Goal: Find specific page/section: Find specific page/section

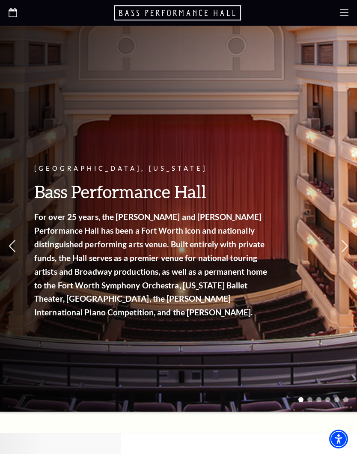
click at [344, 10] on use at bounding box center [344, 12] width 9 height 7
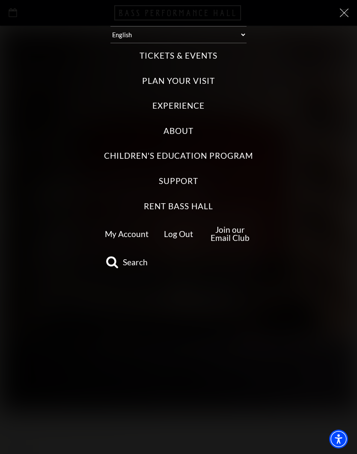
click at [213, 52] on label "Tickets & Events" at bounding box center [179, 56] width 78 height 12
click at [0, 0] on Events "Tickets & Events" at bounding box center [0, 0] width 0 height 0
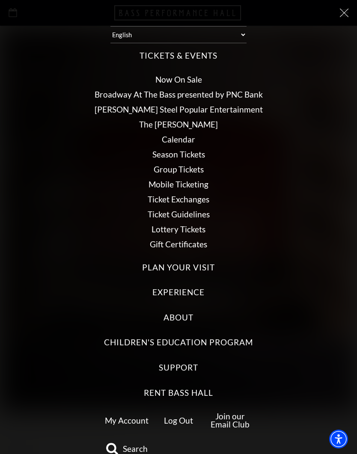
click at [192, 134] on link "Calendar" at bounding box center [178, 139] width 33 height 10
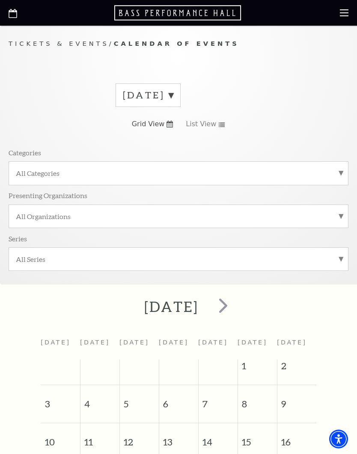
click at [236, 302] on span "next" at bounding box center [223, 305] width 24 height 24
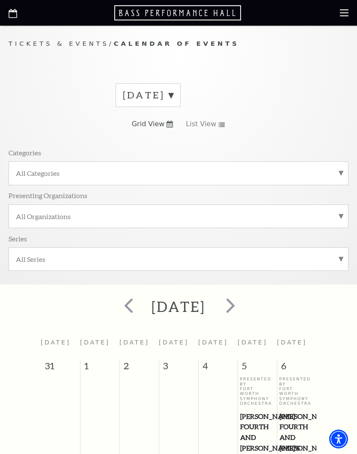
click at [243, 305] on span "next" at bounding box center [230, 305] width 24 height 24
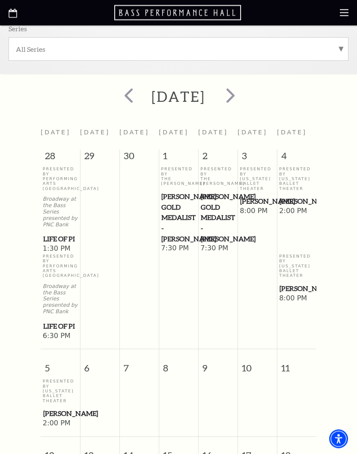
scroll to position [210, 0]
click at [299, 295] on span "[PERSON_NAME]" at bounding box center [297, 289] width 34 height 11
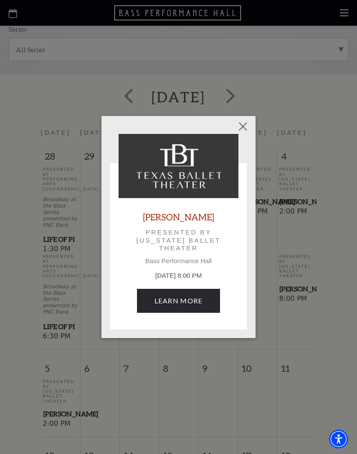
click at [245, 127] on button "Close" at bounding box center [243, 126] width 16 height 16
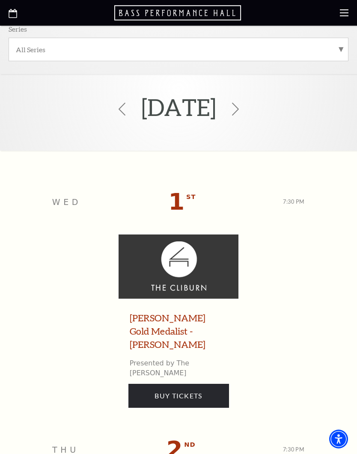
scroll to position [8, 0]
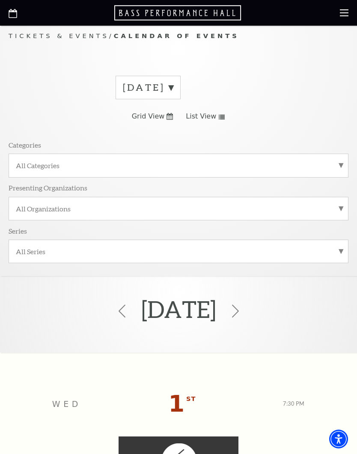
click at [167, 117] on icon at bounding box center [170, 116] width 6 height 7
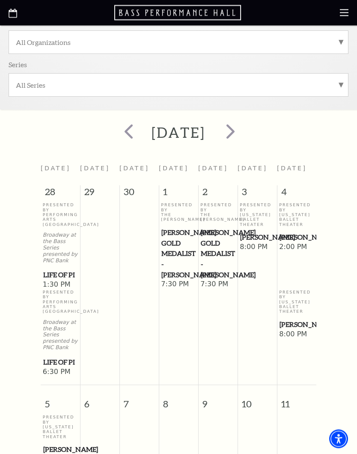
scroll to position [174, 0]
click at [291, 330] on span "[PERSON_NAME]" at bounding box center [297, 324] width 34 height 11
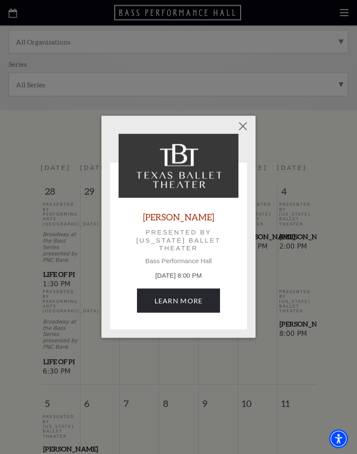
scroll to position [175, 0]
click at [243, 127] on button "Close" at bounding box center [243, 126] width 16 height 16
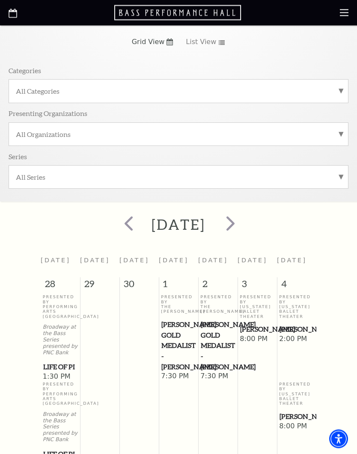
scroll to position [82, 0]
